Goal: Information Seeking & Learning: Learn about a topic

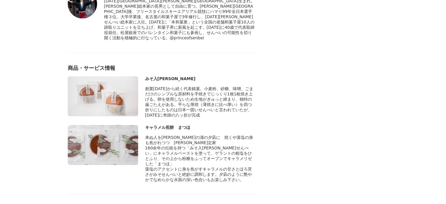
scroll to position [2110, 0]
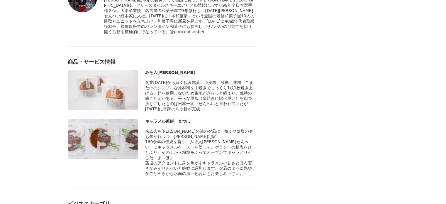
click at [202, 80] on span "創業[DATE]から続く代表銘菓。小麦粉、砂糖、味噌、ごまだけのシンプルな原材料を手焼きでじっくり1枚1枚焼き上げる。卵を使用しないため生地がぎゅっと締まり、…" at bounding box center [199, 95] width 108 height 31
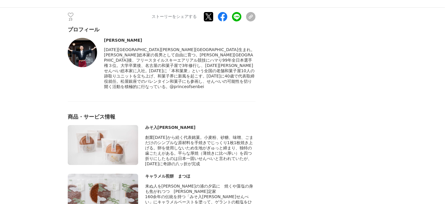
scroll to position [2051, 0]
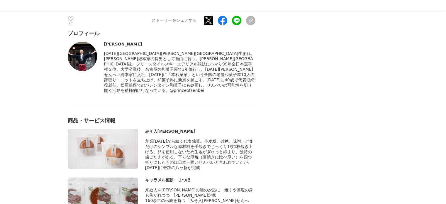
click at [176, 139] on span "創業[DATE]から続く代表銘菓。小麦粉、砂糖、味噌、ごまだけのシンプルな原材料を手焼きでじっくり1枚1枚焼き上げる。卵を使用しないため生地がぎゅっと締まり、…" at bounding box center [199, 154] width 108 height 31
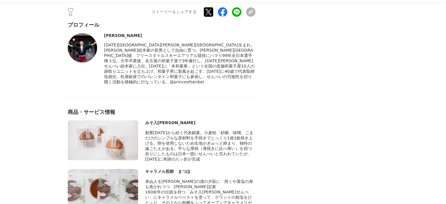
drag, startPoint x: 185, startPoint y: 127, endPoint x: 175, endPoint y: 127, distance: 10.6
click at [175, 130] on span "創業[DATE]から続く代表銘菓。小麦粉、砂糖、味噌、ごまだけのシンプルな原材料を手焼きでじっくり1枚1枚焼き上げる。卵を使用しないため生地がぎゅっと締まり、…" at bounding box center [199, 145] width 108 height 31
copy span "八ッ折"
